Goal: Check status: Check status

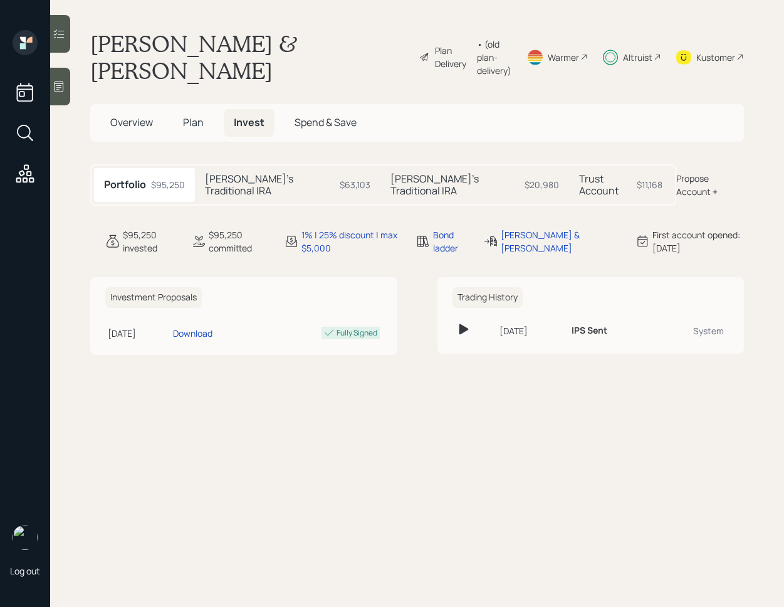
click at [606, 186] on div "Trust Account $11,168" at bounding box center [620, 185] width 103 height 34
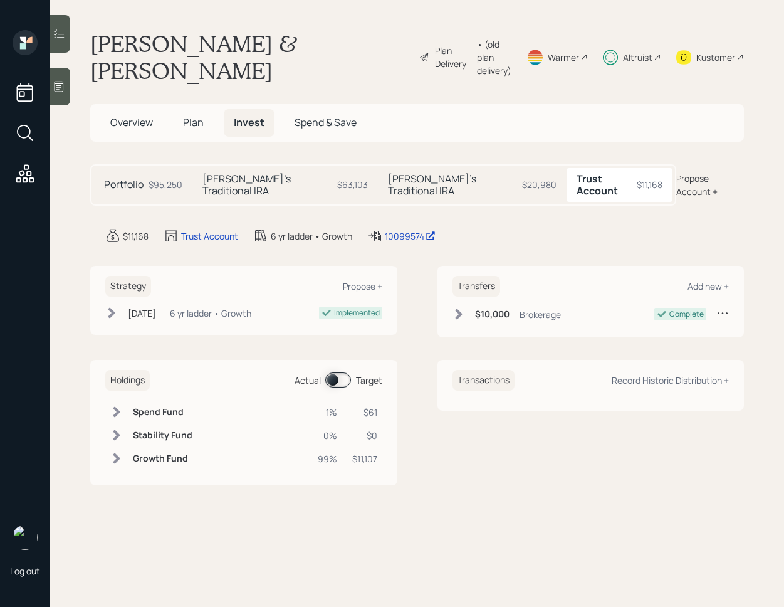
click at [328, 373] on span at bounding box center [338, 379] width 26 height 15
click at [335, 375] on span at bounding box center [338, 379] width 26 height 15
click at [321, 370] on div "Holdings Actual Target" at bounding box center [243, 380] width 277 height 21
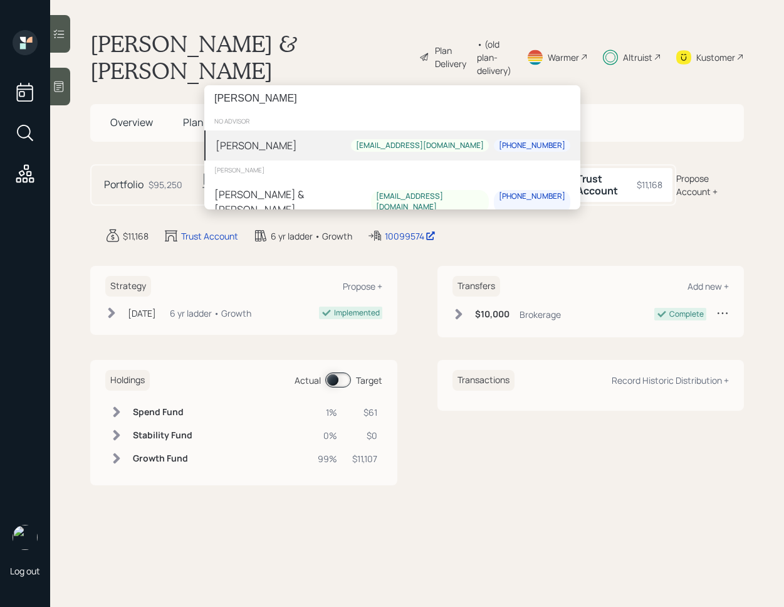
drag, startPoint x: 249, startPoint y: 100, endPoint x: 224, endPoint y: 101, distance: 25.7
click at [224, 101] on input "Richard Lehman" at bounding box center [392, 98] width 376 height 26
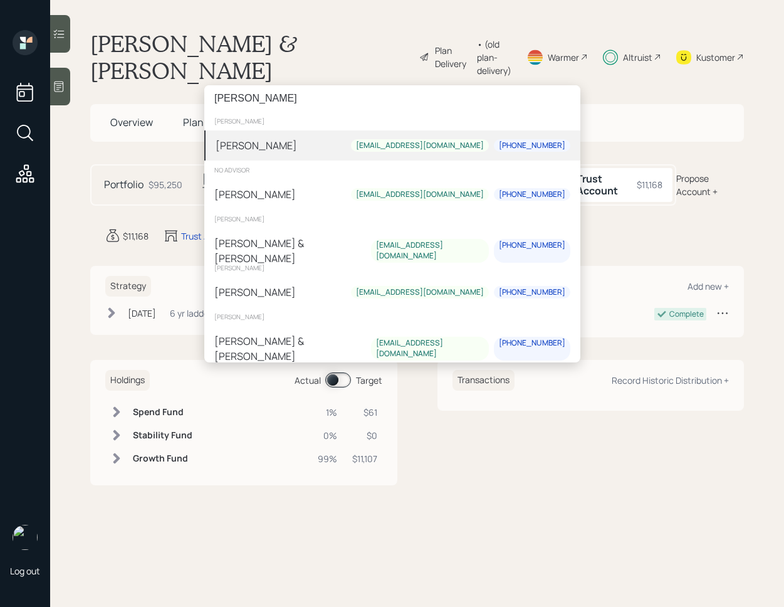
type input "Ri Lehma"
click at [245, 143] on div "[PERSON_NAME]" at bounding box center [256, 145] width 81 height 15
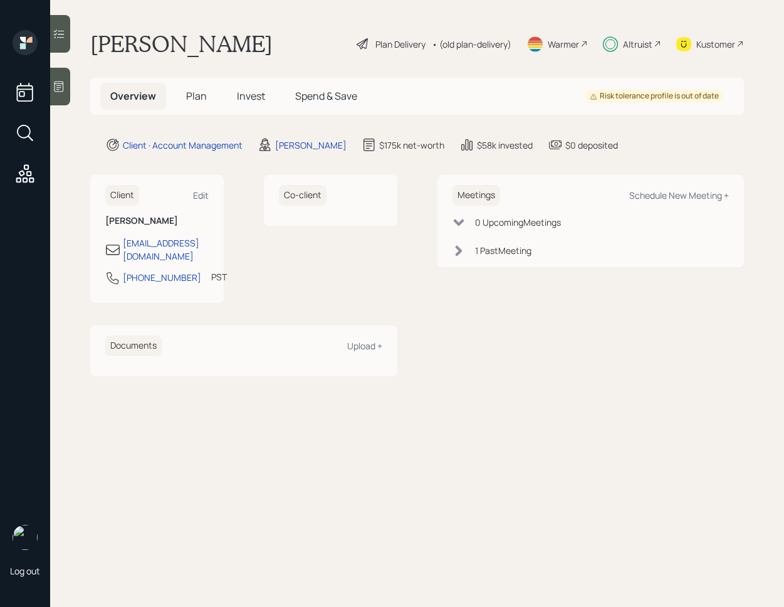
click at [255, 93] on span "Invest" at bounding box center [251, 96] width 28 height 14
